Goal: Find specific page/section: Find specific page/section

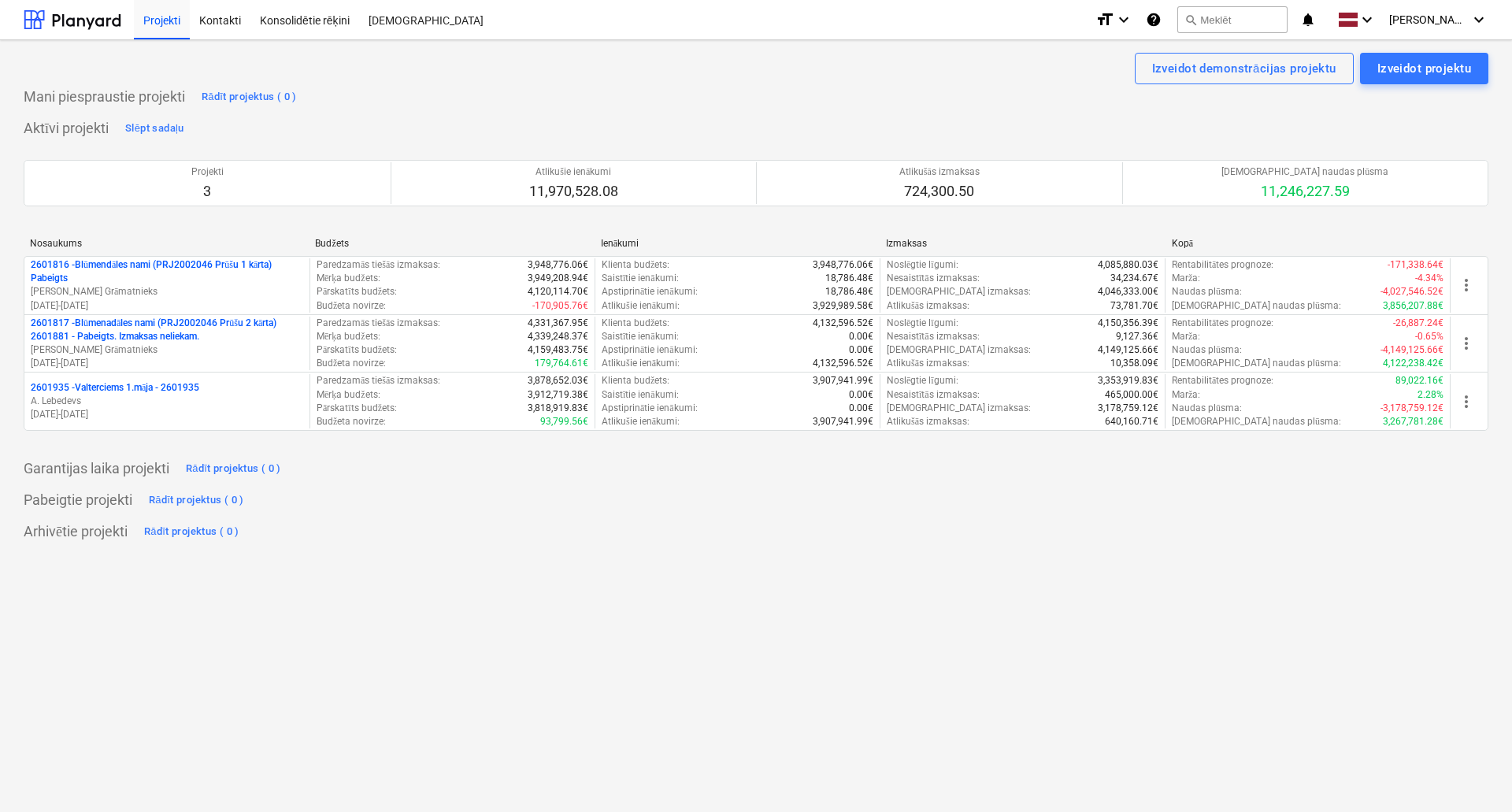
click at [676, 118] on div "Aktīvi projekti Slēpt sadaļu Projekti 3 Atlikušie ienākumi 11,970,528.08 Atliku…" at bounding box center [756, 282] width 1465 height 333
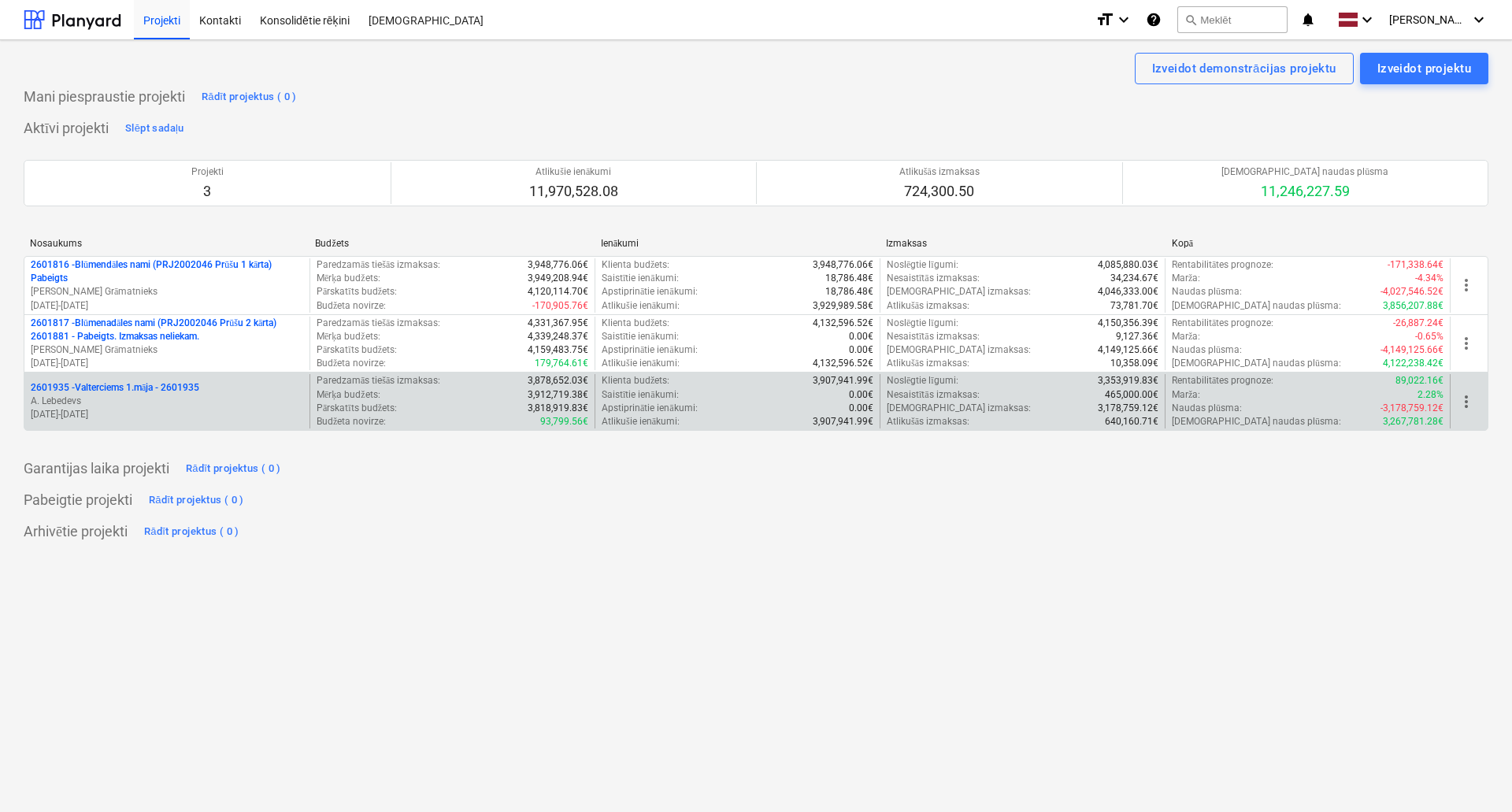
click at [163, 391] on p "2601935 - Valterciems 1.māja - 2601935" at bounding box center [114, 387] width 168 height 13
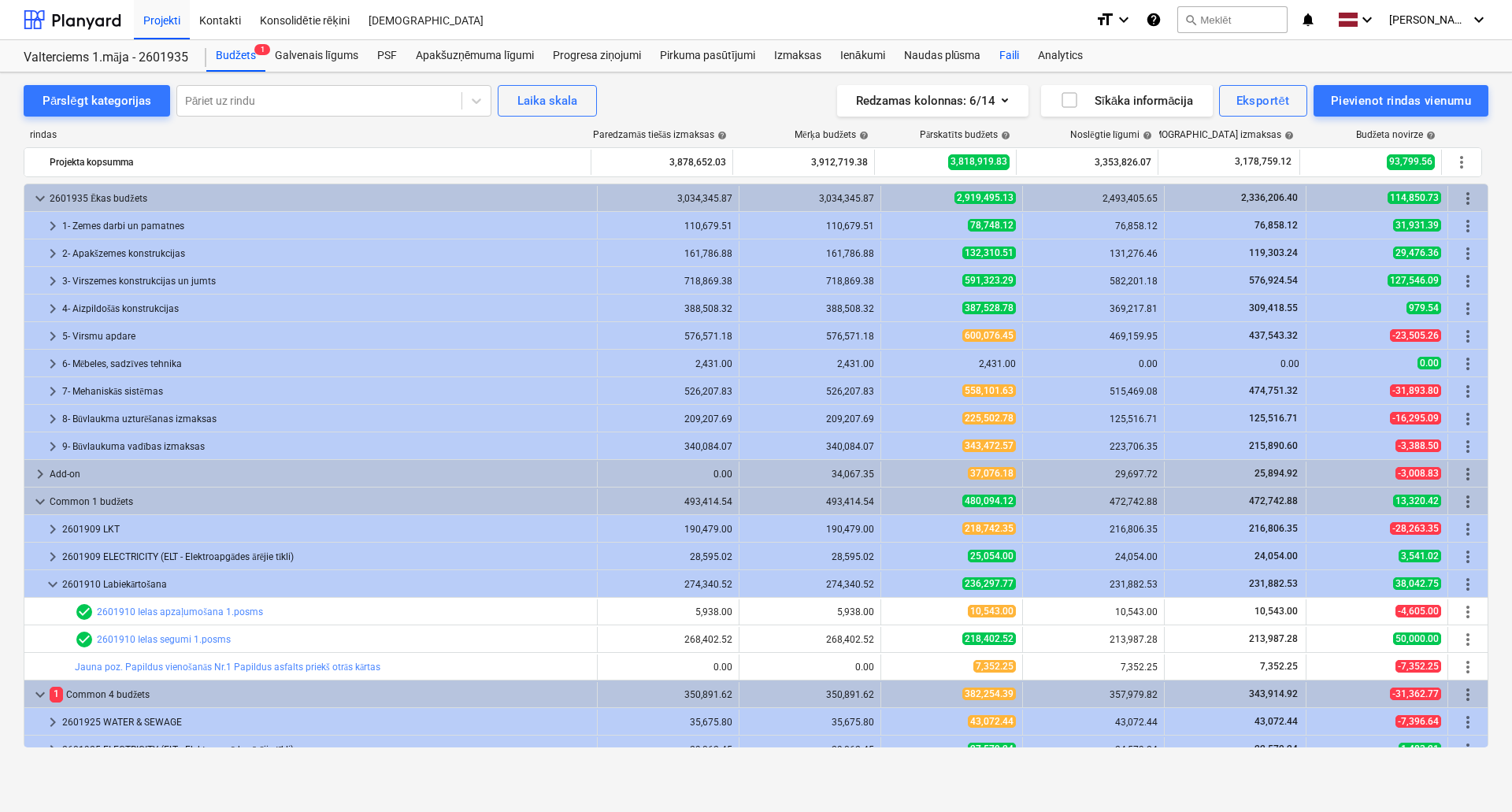
click at [1012, 62] on div "Faili" at bounding box center [1009, 55] width 39 height 31
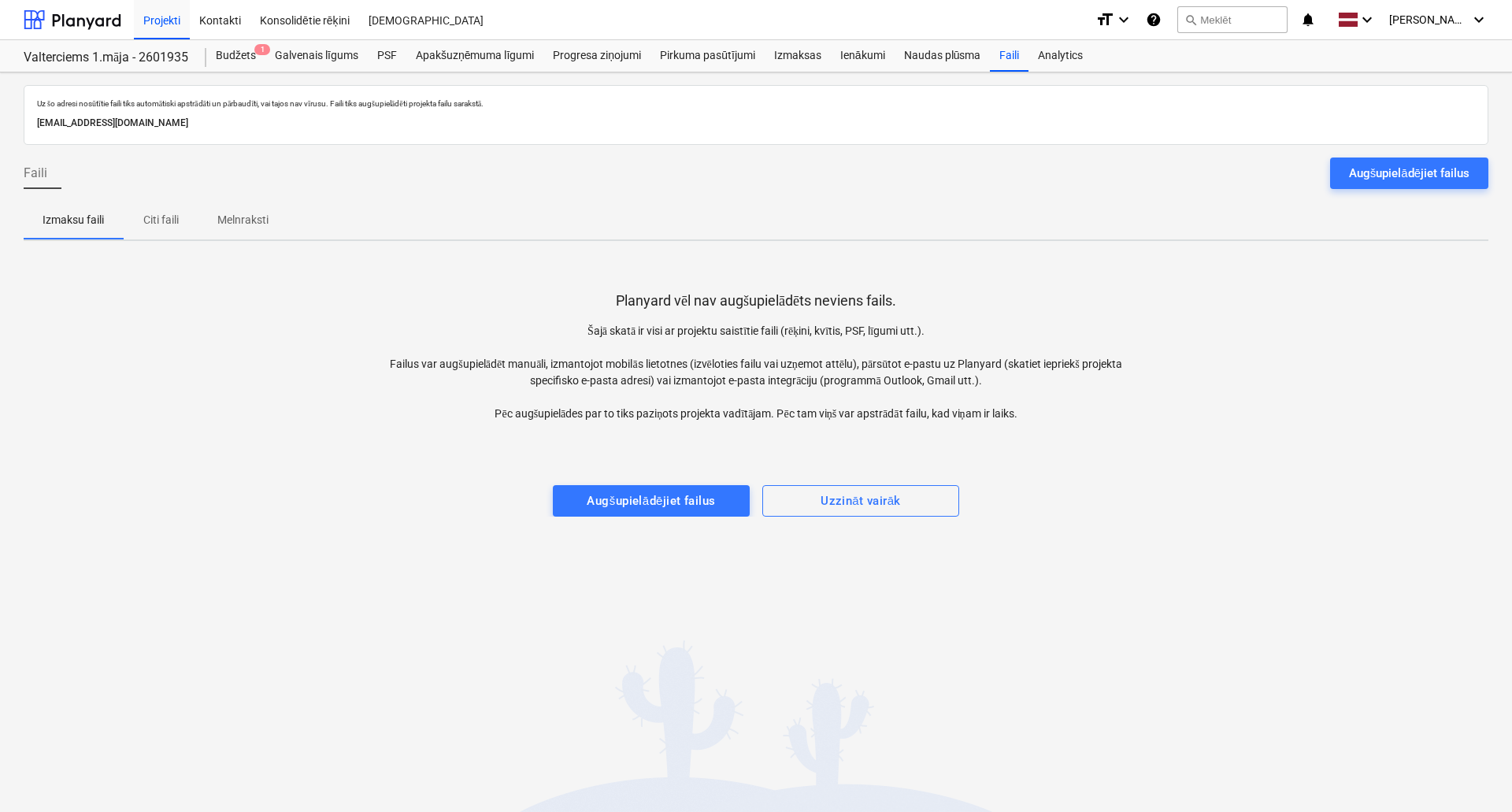
click at [1166, 66] on div "Budžets 1 Galvenais līgums PSF Apakšuzņēmuma līgumi Progresa ziņojumi Pirkuma p…" at bounding box center [846, 55] width 1281 height 31
click at [1413, 163] on div "Augšupielādējiet failus" at bounding box center [1408, 174] width 121 height 21
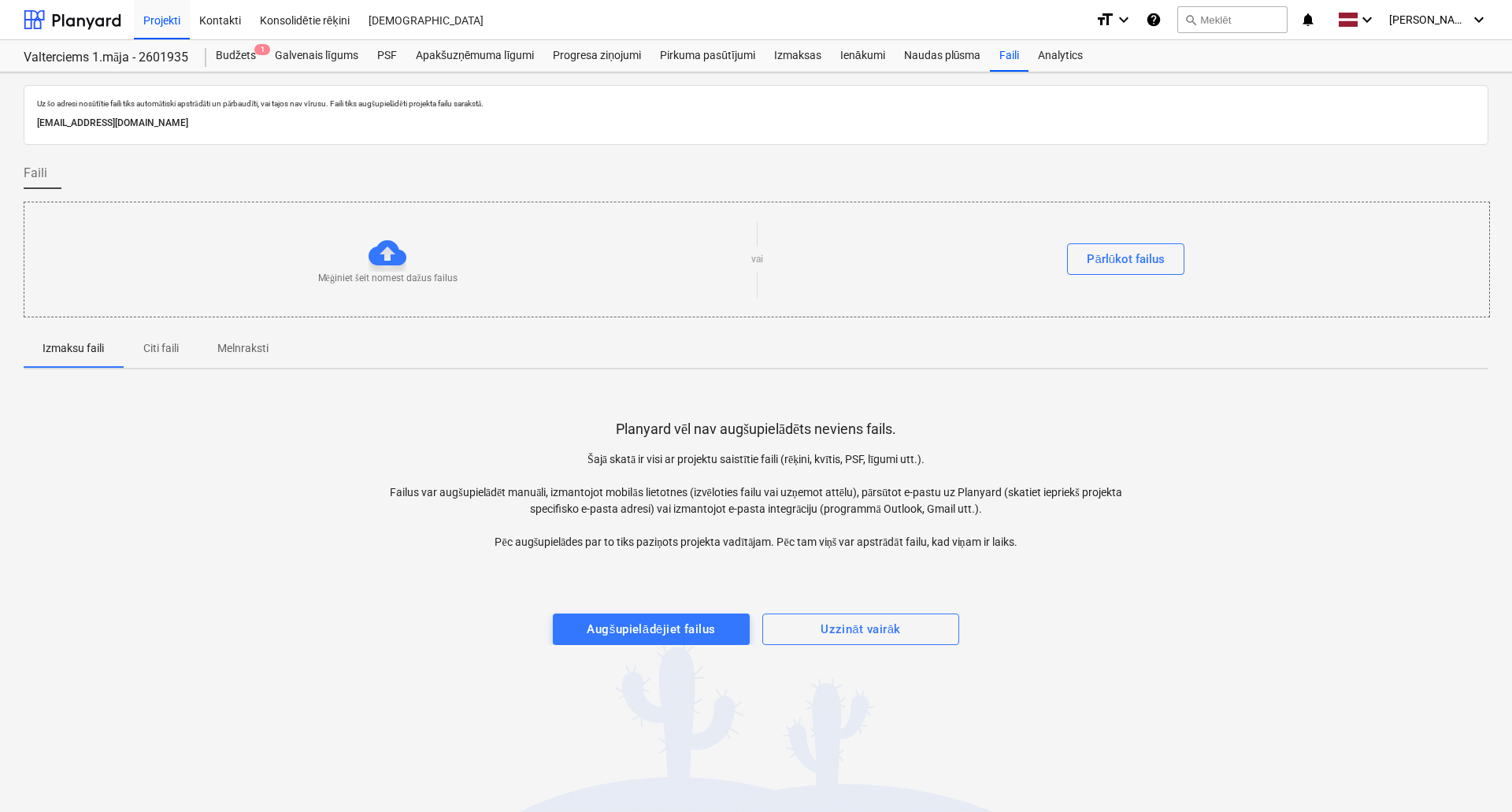
click at [980, 170] on div "Faili" at bounding box center [756, 179] width 1465 height 44
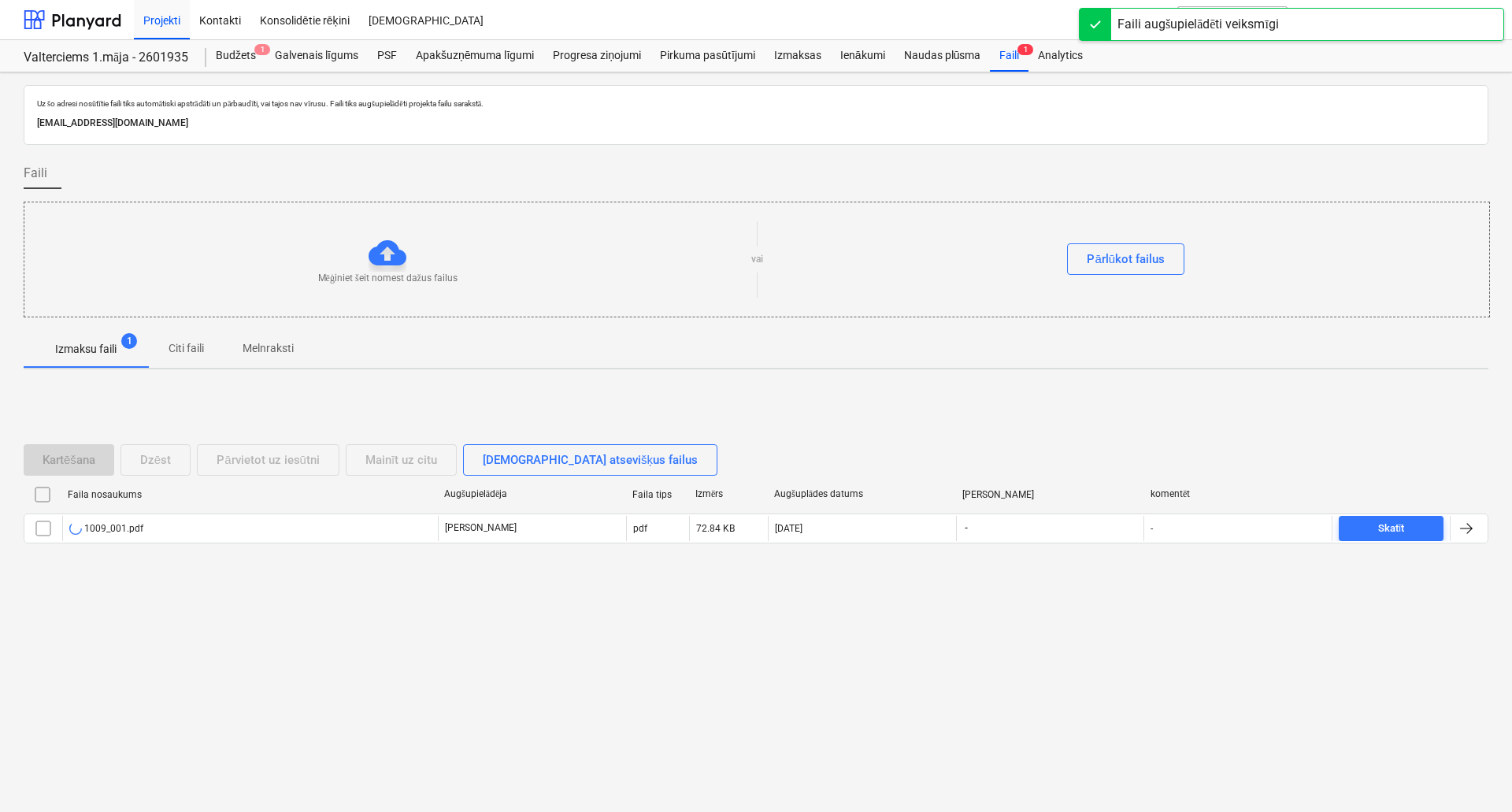
click at [671, 679] on div "Uz šo adresi nosūtītie faili tiks automātiski apstrādāti un pārbaudīti, vai taj…" at bounding box center [756, 442] width 1512 height 739
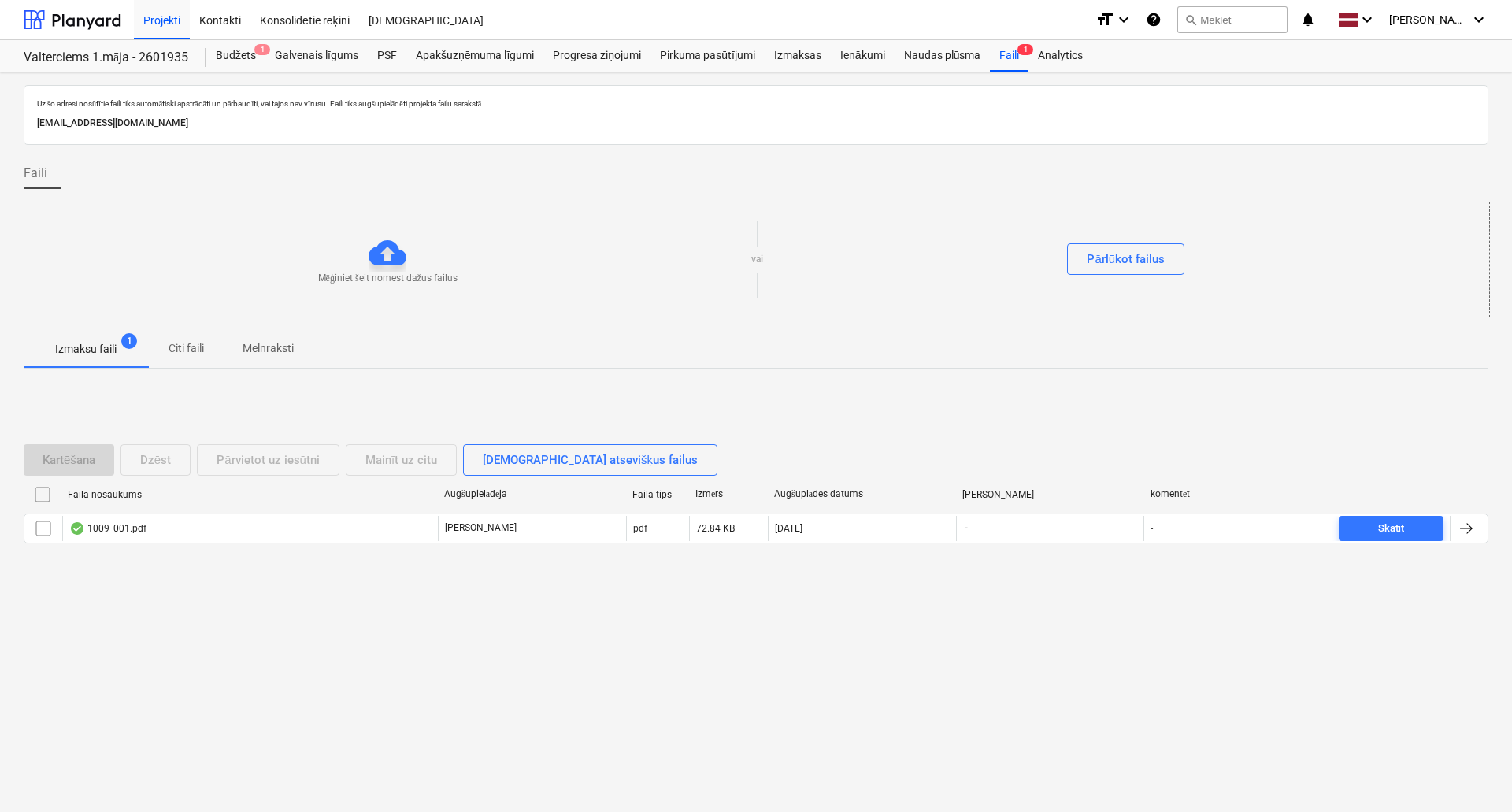
click at [737, 342] on div "Izmaksu faili 1 Citi faili Melnraksti" at bounding box center [756, 349] width 1465 height 38
click at [761, 348] on div "Izmaksu faili 1 Citi faili Melnraksti" at bounding box center [756, 349] width 1465 height 38
click at [508, 62] on div "Apakšuzņēmuma līgumi" at bounding box center [475, 55] width 137 height 31
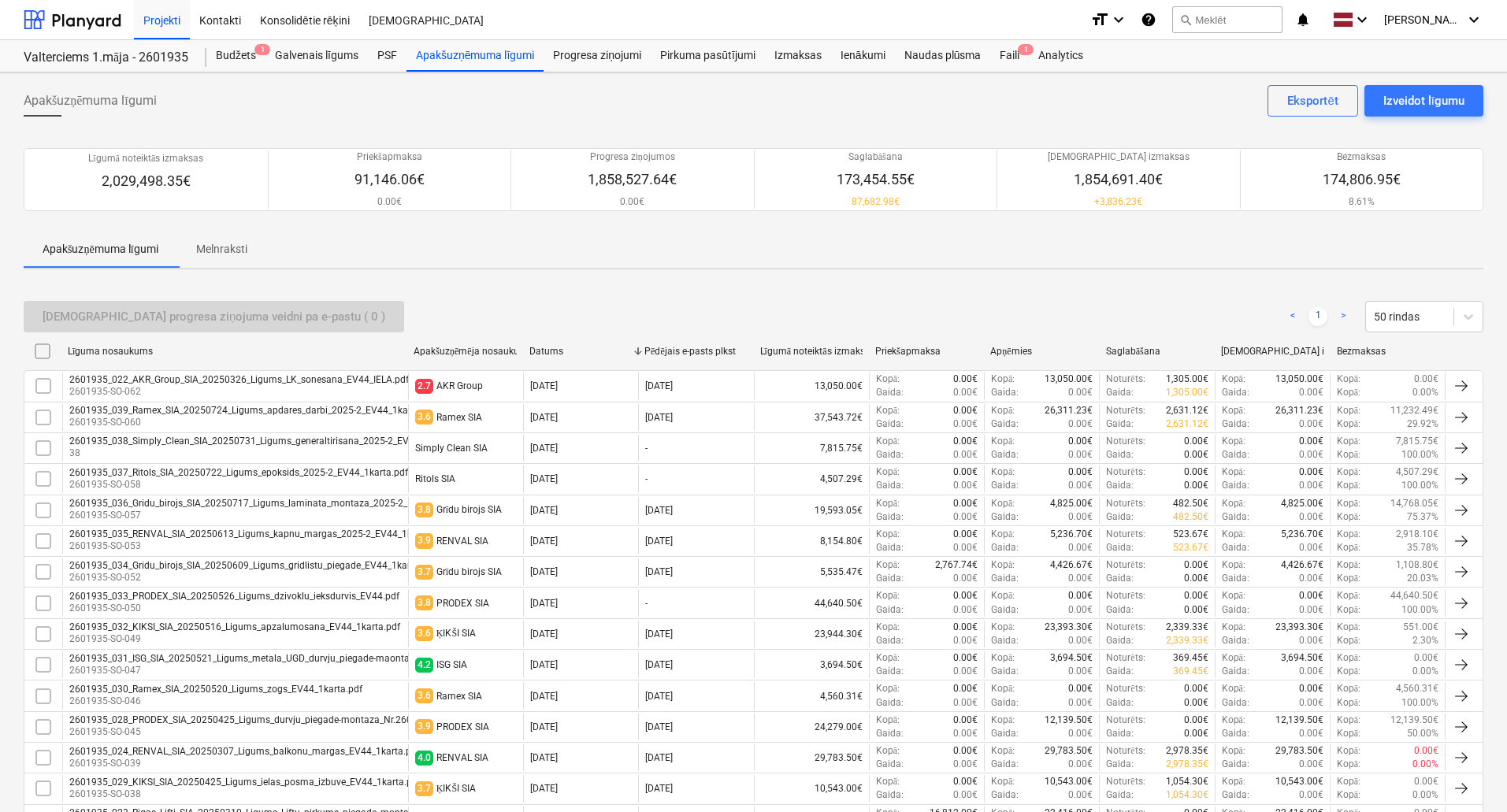
click at [459, 637] on div "ĶIKŠI SIA" at bounding box center [455, 633] width 39 height 11
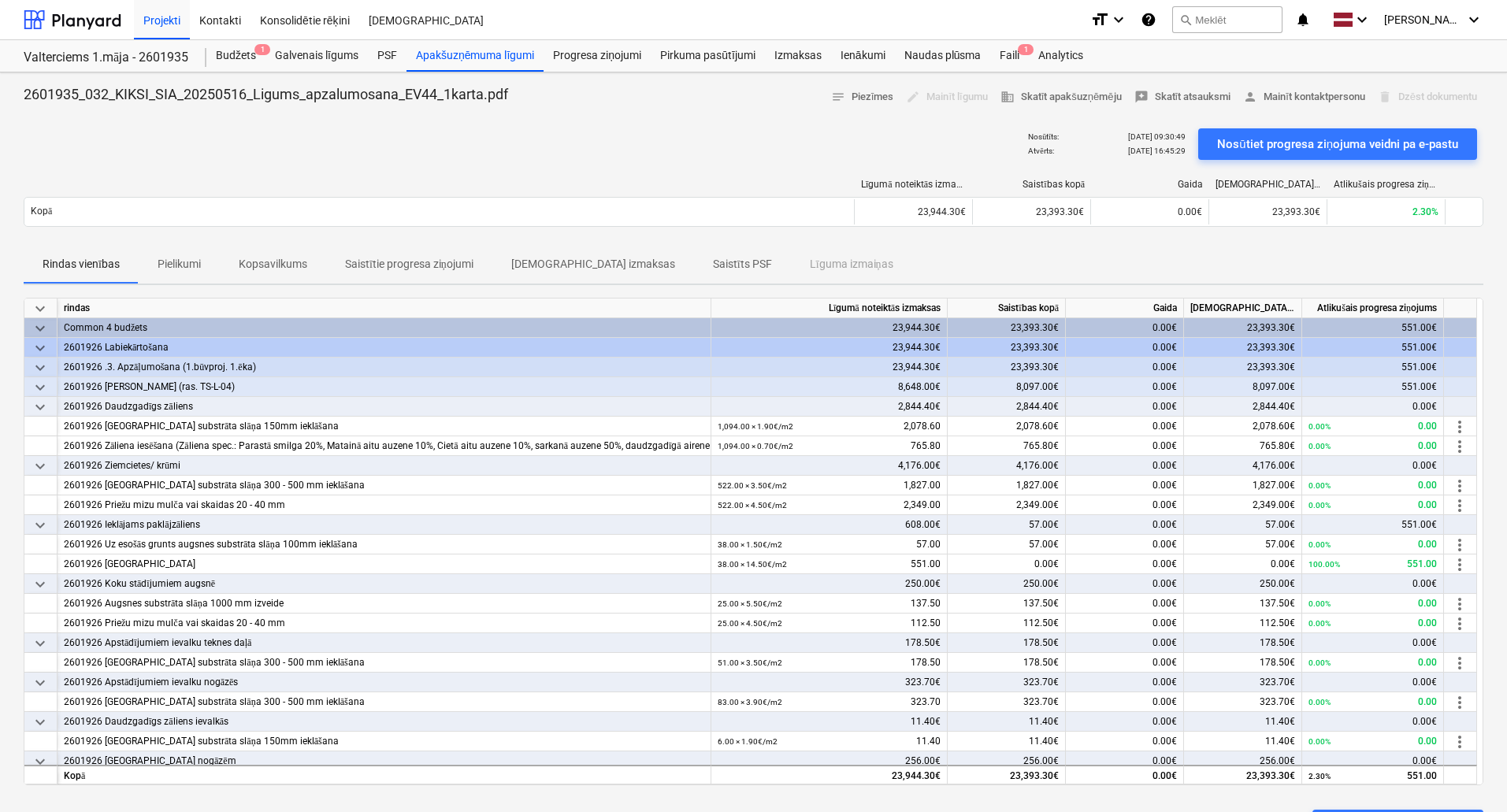
click at [527, 143] on div "Nosūtīts : [DATE] 09:30:49 Atvērts : [DATE] 16:45:29 Nosūtiet progresa ziņojuma…" at bounding box center [754, 143] width 1459 height 44
click at [737, 142] on div "Nosūtīts : [DATE] 09:30:49 Atvērts : [DATE] 16:45:29 Nosūtiet progresa ziņojuma…" at bounding box center [754, 143] width 1459 height 44
